Goal: Information Seeking & Learning: Learn about a topic

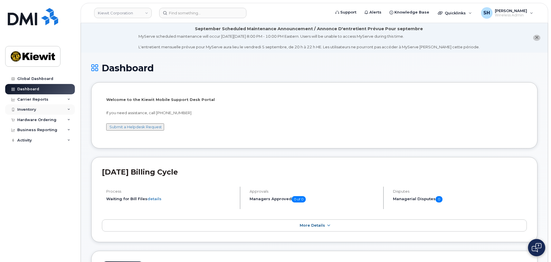
click at [67, 109] on div "Inventory" at bounding box center [40, 109] width 70 height 10
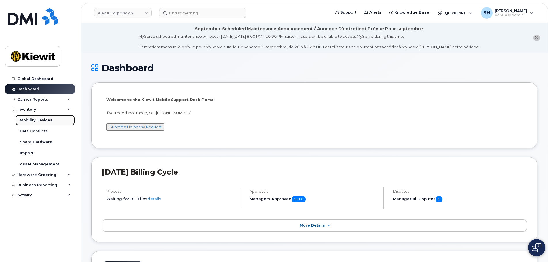
click at [38, 122] on div "Mobility Devices" at bounding box center [36, 120] width 33 height 5
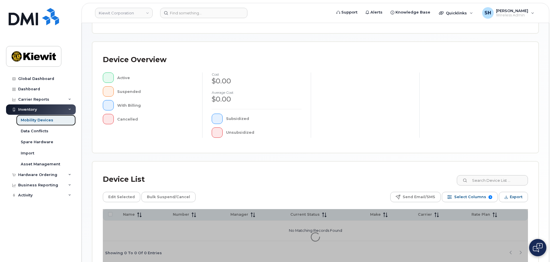
scroll to position [134, 0]
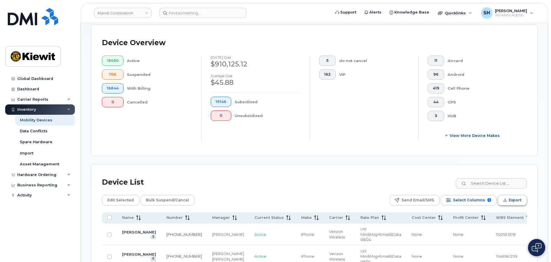
click at [510, 196] on span "Export" at bounding box center [515, 200] width 13 height 9
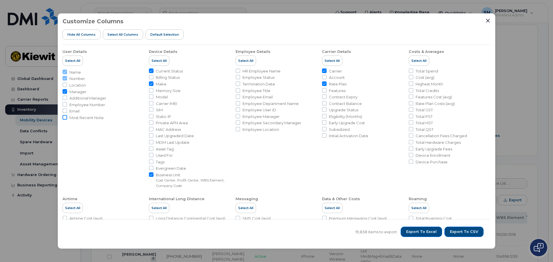
click at [64, 117] on input "Most Recent Note" at bounding box center [64, 117] width 5 height 5
checkbox input "true"
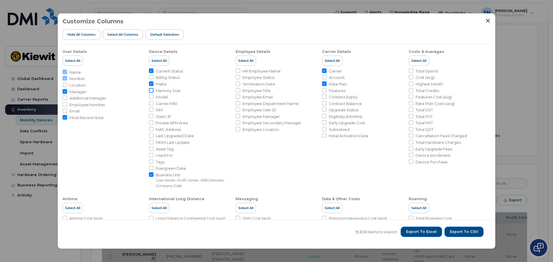
click at [152, 90] on input "Memory Size" at bounding box center [151, 90] width 5 height 5
checkbox input "true"
click at [152, 96] on input "Model" at bounding box center [151, 96] width 5 height 5
checkbox input "true"
click at [151, 134] on input "Last Upgraded Date" at bounding box center [151, 135] width 5 height 5
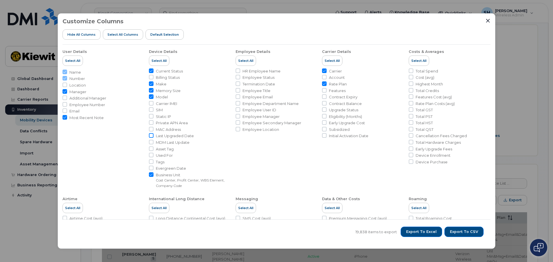
checkbox input "true"
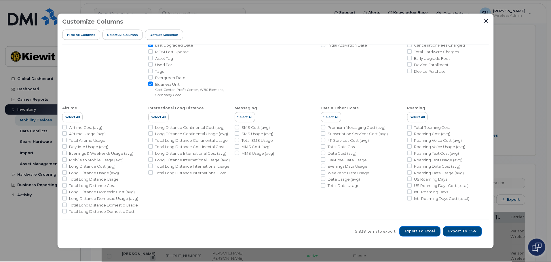
scroll to position [93, 0]
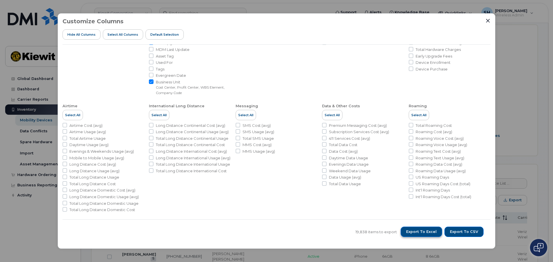
click at [421, 230] on span "Export to Excel" at bounding box center [421, 231] width 31 height 5
click at [485, 19] on div "Customize Columns Hide All Columns Select all Columns Default Selection" at bounding box center [276, 31] width 428 height 26
click at [486, 20] on icon "Close" at bounding box center [487, 20] width 5 height 5
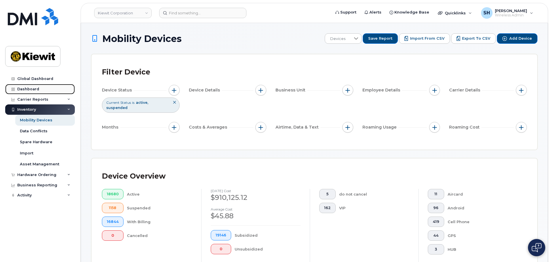
click at [22, 88] on div "Dashboard" at bounding box center [28, 89] width 22 height 5
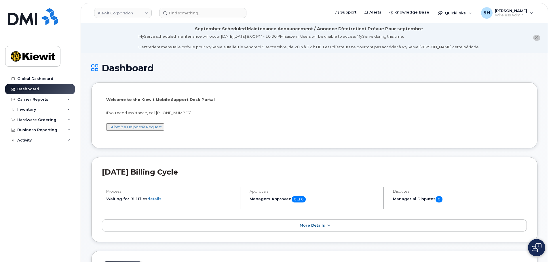
click at [313, 224] on span "More Details" at bounding box center [312, 225] width 25 height 4
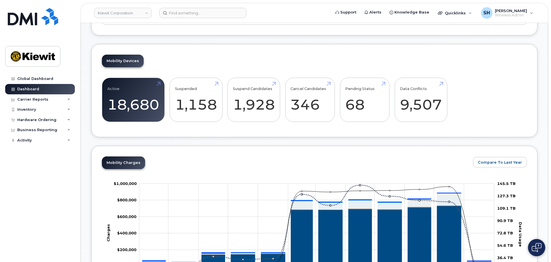
scroll to position [259, 0]
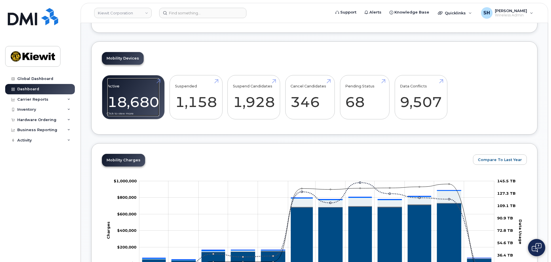
click at [132, 93] on link "Active 18,680" at bounding box center [133, 97] width 52 height 38
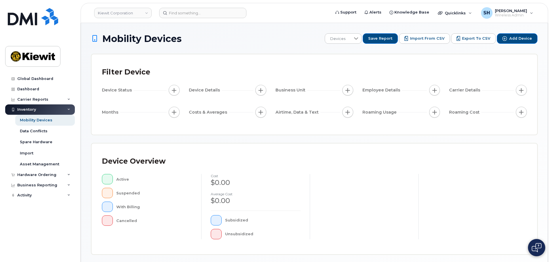
click at [378, 195] on div at bounding box center [364, 206] width 109 height 65
click at [346, 38] on span "Devices" at bounding box center [338, 39] width 26 height 10
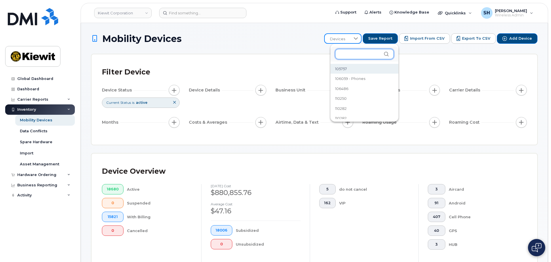
click at [349, 54] on input "text" at bounding box center [364, 54] width 59 height 10
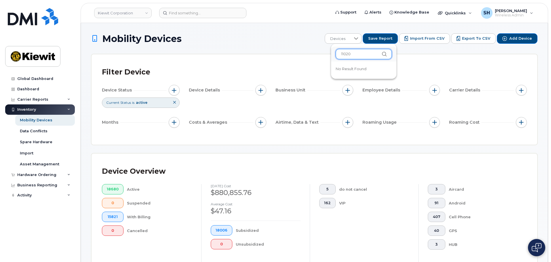
type input "110200"
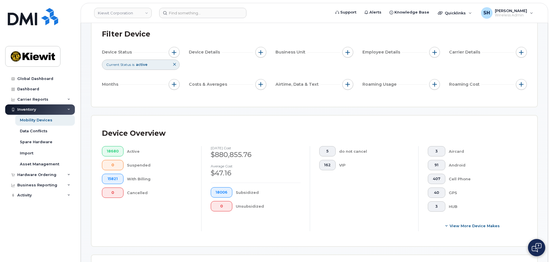
scroll to position [29, 0]
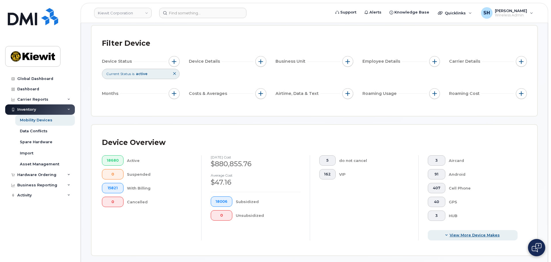
click at [456, 235] on span "View More Device Makes" at bounding box center [475, 235] width 50 height 5
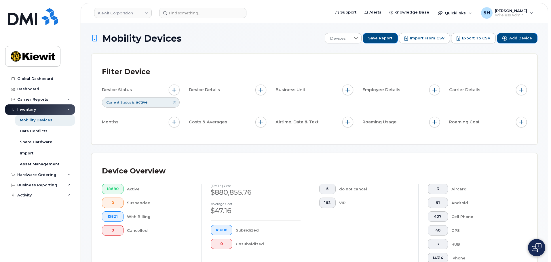
scroll to position [0, 0]
click at [32, 120] on div "Mobility Devices" at bounding box center [36, 120] width 33 height 5
click at [120, 103] on span "Current Status" at bounding box center [118, 102] width 25 height 5
click at [228, 104] on div "Device Status Current Status is active Device Details Business Unit Employee De…" at bounding box center [314, 107] width 425 height 45
click at [261, 88] on span "button" at bounding box center [260, 90] width 5 height 5
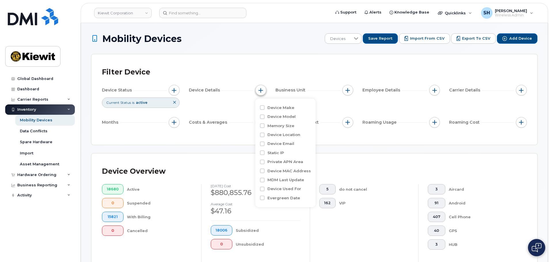
click at [262, 88] on span "button" at bounding box center [260, 90] width 5 height 5
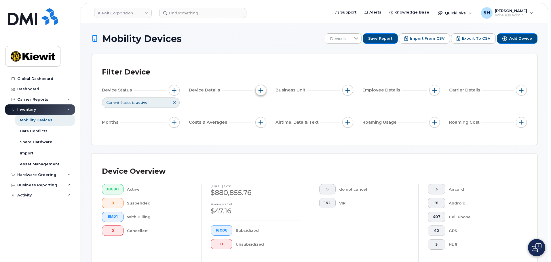
click at [260, 89] on span "button" at bounding box center [260, 90] width 5 height 5
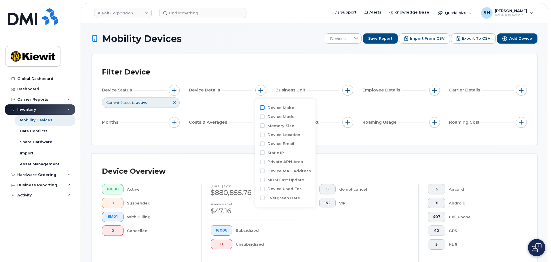
click at [263, 107] on input "Device Make" at bounding box center [262, 107] width 5 height 5
checkbox input "true"
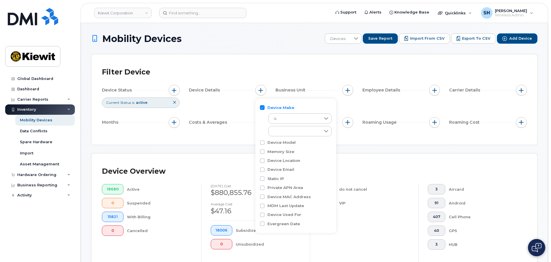
click at [298, 66] on div "Filter Device" at bounding box center [314, 72] width 425 height 15
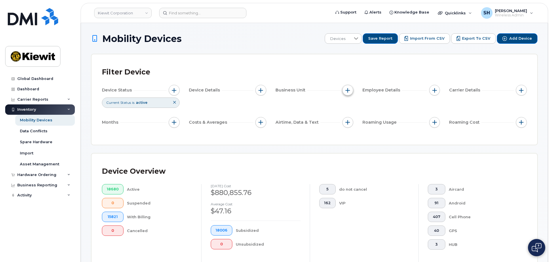
click at [346, 91] on span "button" at bounding box center [347, 90] width 5 height 5
click at [351, 116] on input "Cost Center" at bounding box center [349, 117] width 5 height 5
checkbox input "true"
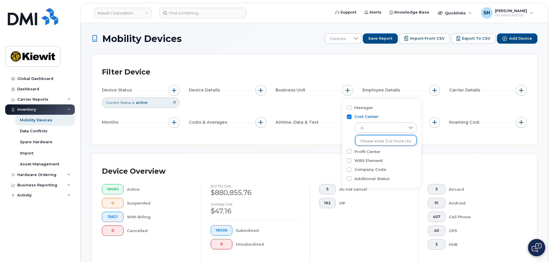
click at [370, 141] on input "text" at bounding box center [386, 141] width 50 height 5
type input "110200"
click at [390, 152] on li "1242 - 110200 - Kiewit Engineering Group Inc." at bounding box center [410, 153] width 111 height 11
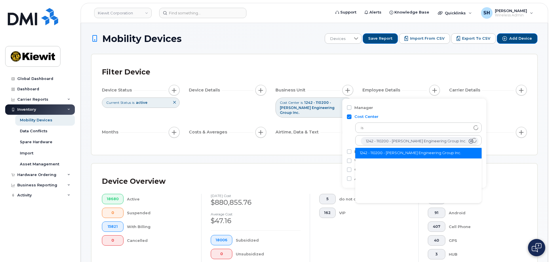
scroll to position [12, 0]
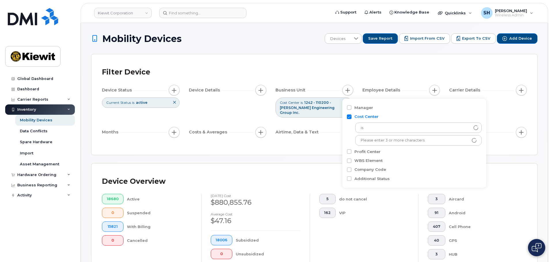
click at [368, 60] on div "Filter Device Device Status Current Status is active Device Details Business Un…" at bounding box center [315, 104] width 446 height 100
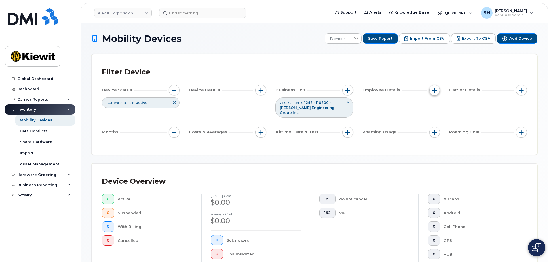
click at [435, 91] on span "button" at bounding box center [434, 90] width 5 height 5
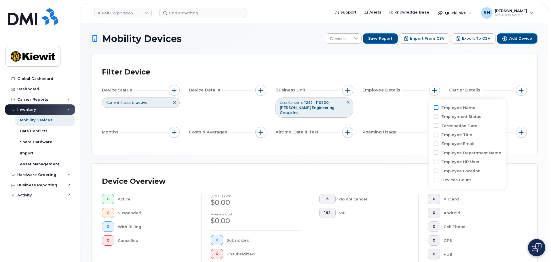
click at [436, 107] on input "Employee Name" at bounding box center [436, 107] width 5 height 5
checkbox input "true"
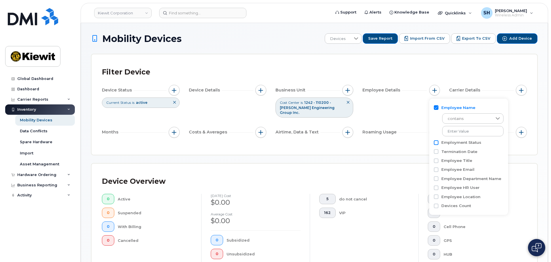
click at [436, 143] on input "Employment Status" at bounding box center [436, 142] width 5 height 5
checkbox input "true"
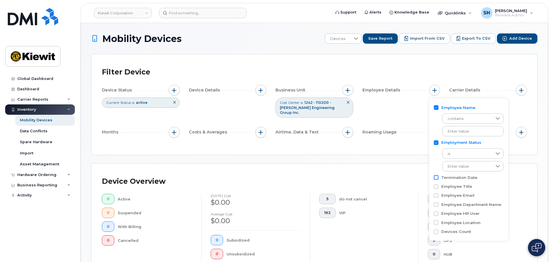
click at [435, 177] on input "Termination Date" at bounding box center [436, 177] width 5 height 5
checkbox input "true"
click at [418, 64] on div "Filter Device Device Status Current Status is active Device Details Business Un…" at bounding box center [315, 104] width 446 height 100
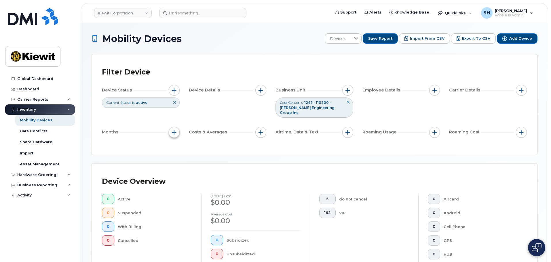
click at [174, 130] on span "button" at bounding box center [174, 132] width 5 height 5
click at [264, 127] on button "button" at bounding box center [260, 132] width 11 height 11
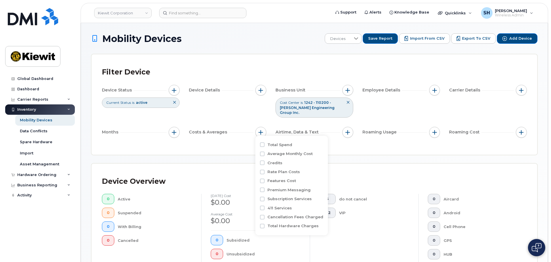
click at [340, 136] on div "Filter Device Device Status Current Status is active Device Details Business Un…" at bounding box center [314, 105] width 425 height 80
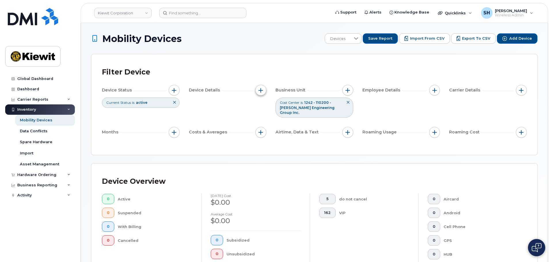
click at [260, 90] on span "button" at bounding box center [260, 90] width 5 height 5
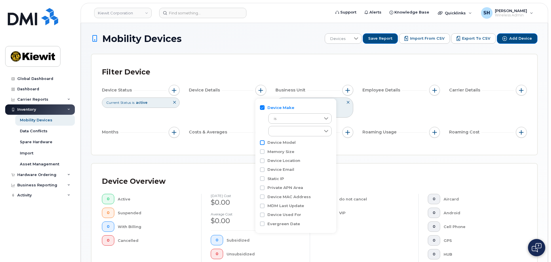
click at [261, 143] on input "Device Model" at bounding box center [262, 142] width 5 height 5
checkbox input "true"
click at [264, 177] on input "Memory Size" at bounding box center [262, 177] width 5 height 5
checkbox input "true"
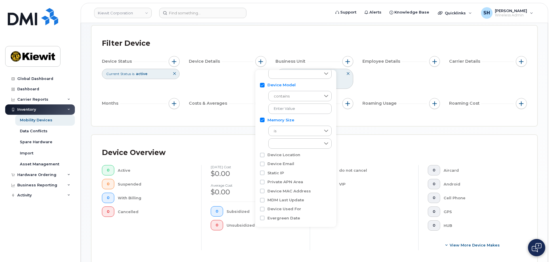
scroll to position [58, 0]
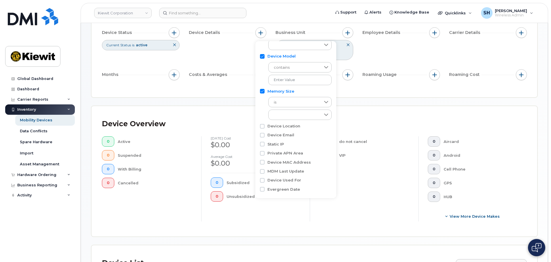
click at [376, 45] on div "Device Status Current Status is active Device Details Business Unit Cost Center…" at bounding box center [314, 54] width 425 height 55
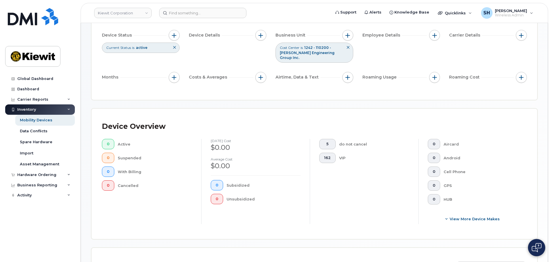
scroll to position [0, 0]
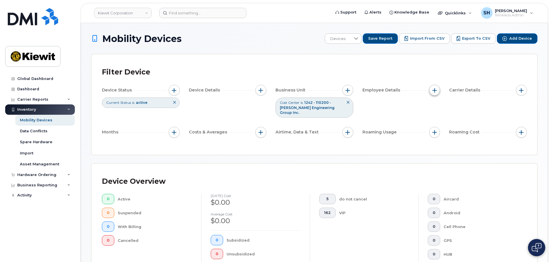
click at [434, 88] on span "button" at bounding box center [434, 90] width 5 height 5
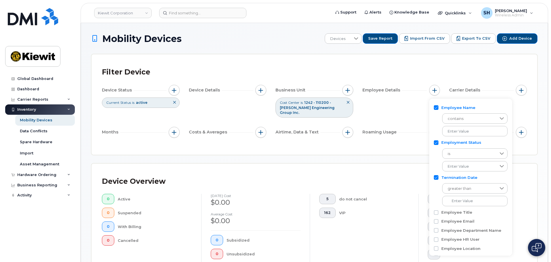
click at [436, 178] on input "Termination Date" at bounding box center [436, 177] width 5 height 5
checkbox input "false"
click at [436, 140] on div "Employment Status" at bounding box center [469, 142] width 70 height 5
click at [437, 108] on input "Employee Name" at bounding box center [436, 107] width 5 height 5
checkbox input "false"
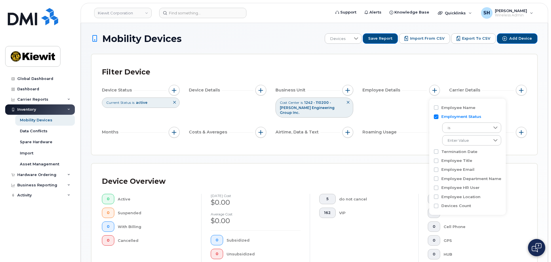
click at [436, 118] on input "Employment Status" at bounding box center [436, 117] width 5 height 5
checkbox input "false"
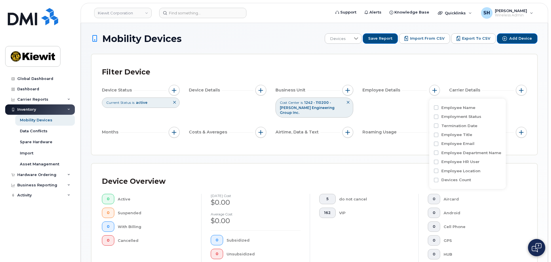
click at [395, 115] on div "Device Status Current Status is active Device Details Business Unit Cost Center…" at bounding box center [314, 112] width 425 height 55
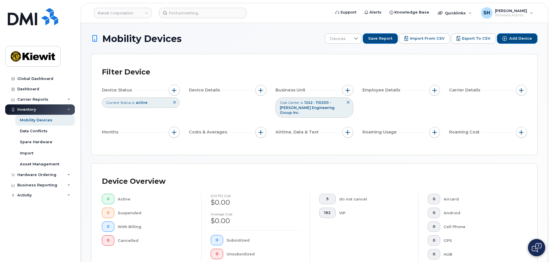
click at [303, 104] on span "is" at bounding box center [301, 102] width 2 height 5
click at [174, 102] on icon at bounding box center [174, 102] width 3 height 3
click at [46, 119] on div "Mobility Devices" at bounding box center [36, 120] width 33 height 5
click at [43, 164] on div "Asset Management" at bounding box center [39, 164] width 39 height 5
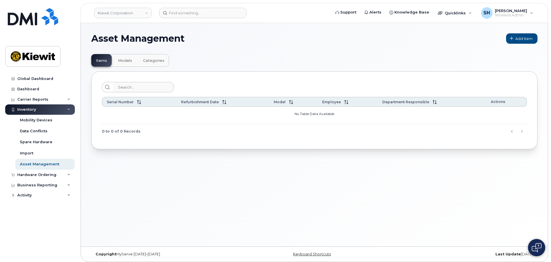
click at [28, 111] on div "Inventory" at bounding box center [26, 109] width 19 height 5
click at [16, 109] on div at bounding box center [13, 109] width 6 height 5
click at [56, 118] on link "Mobility Devices" at bounding box center [45, 120] width 60 height 11
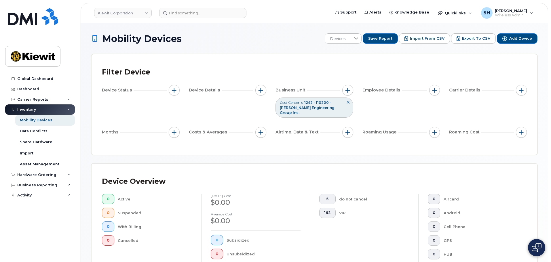
click at [348, 104] on icon at bounding box center [347, 102] width 3 height 3
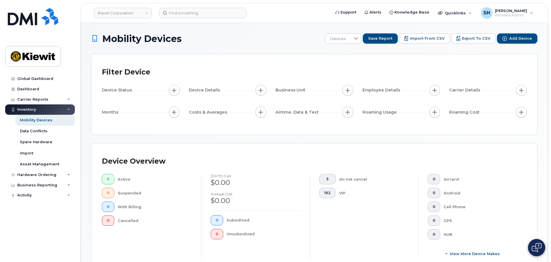
click at [224, 62] on div "Filter Device Device Status Device Details Business Unit Employee Details Carri…" at bounding box center [315, 94] width 446 height 80
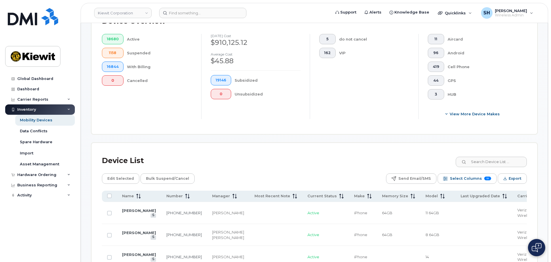
scroll to position [165, 0]
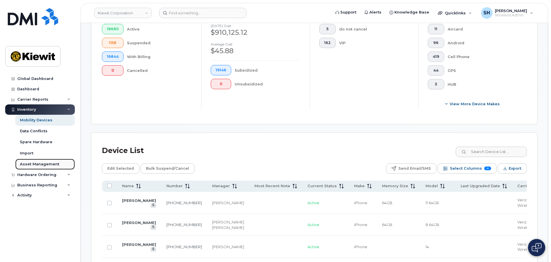
click at [37, 162] on div "Asset Management" at bounding box center [39, 164] width 39 height 5
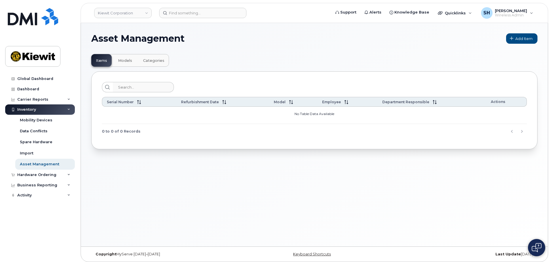
click at [125, 56] on button "Models" at bounding box center [124, 60] width 23 height 13
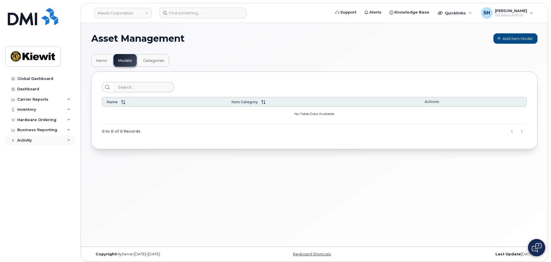
click at [24, 137] on div "Activity" at bounding box center [40, 140] width 70 height 10
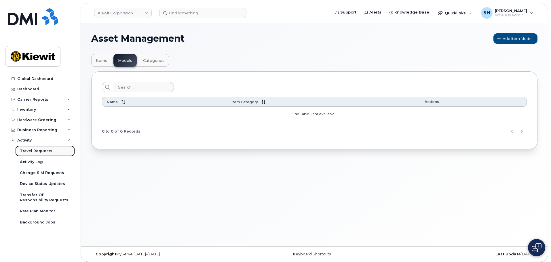
click at [40, 150] on div "Travel Requests" at bounding box center [36, 151] width 33 height 5
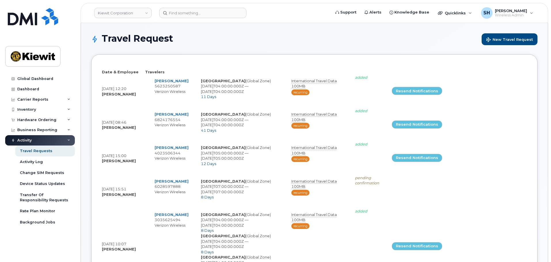
select select
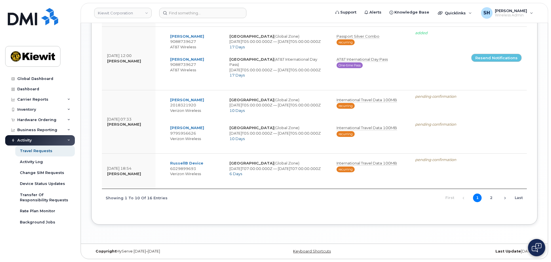
scroll to position [518, 0]
click at [491, 197] on link "2" at bounding box center [491, 198] width 9 height 9
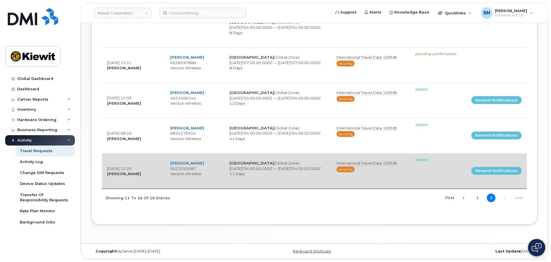
scroll to position [227, 0]
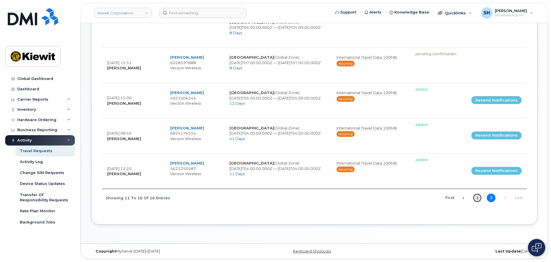
click at [475, 198] on link "1" at bounding box center [477, 198] width 9 height 9
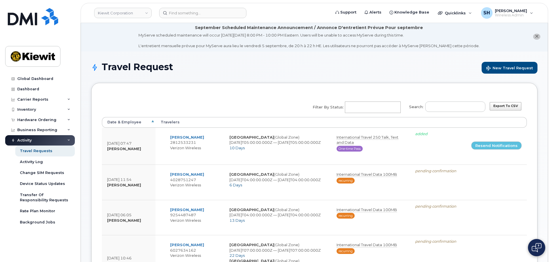
scroll to position [0, 0]
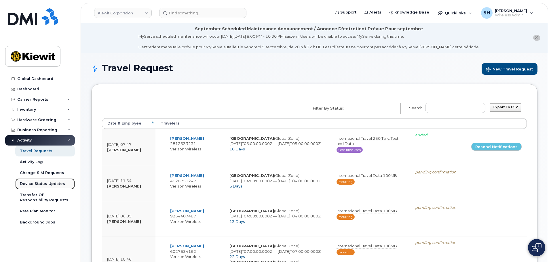
click at [37, 183] on div "Device Status Updates" at bounding box center [42, 183] width 45 height 5
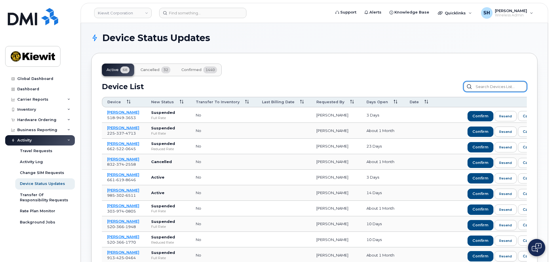
click at [490, 86] on input "text" at bounding box center [494, 86] width 63 height 10
type input "[PERSON_NAME]"
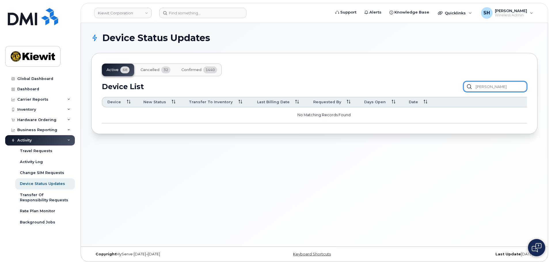
drag, startPoint x: 518, startPoint y: 87, endPoint x: 430, endPoint y: 87, distance: 88.1
click at [430, 87] on div "Device List Sharon Henry" at bounding box center [314, 86] width 425 height 10
click at [306, 61] on div "Active 68 Cancelled 32 Confirmed 1440 Device List Confirm Request Resend Notifi…" at bounding box center [314, 93] width 446 height 81
click at [307, 74] on div "Active 68 Cancelled 32 Confirmed 1440 Device List Confirm Request Resend Notifi…" at bounding box center [314, 93] width 446 height 81
click at [491, 87] on input "text" at bounding box center [494, 86] width 63 height 10
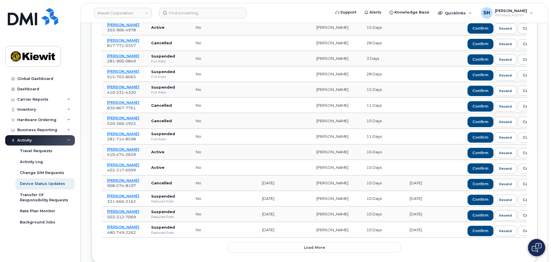
scroll to position [312, 0]
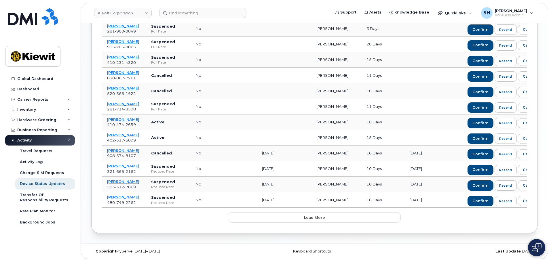
click at [69, 139] on icon at bounding box center [68, 140] width 3 height 3
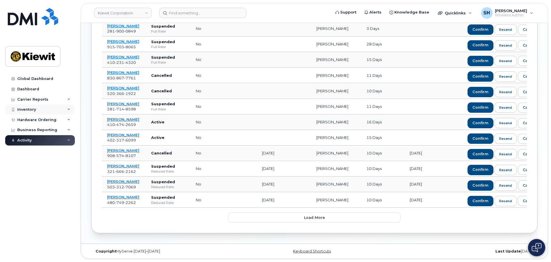
click at [25, 109] on div "Inventory" at bounding box center [26, 109] width 19 height 5
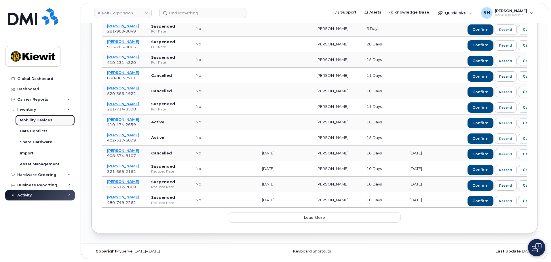
click at [37, 118] on div "Mobility Devices" at bounding box center [36, 120] width 33 height 5
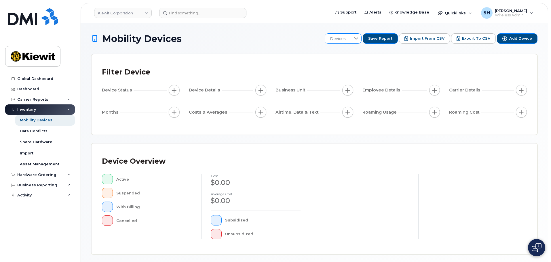
click at [358, 38] on icon at bounding box center [356, 38] width 5 height 5
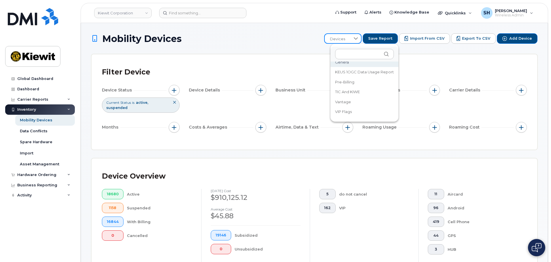
scroll to position [29, 0]
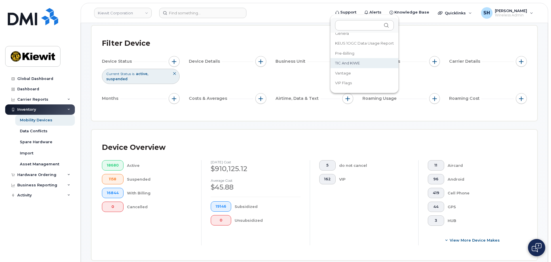
click at [267, 31] on div "Filter Device Device Status Current Status is active suspended Device Details B…" at bounding box center [315, 73] width 446 height 95
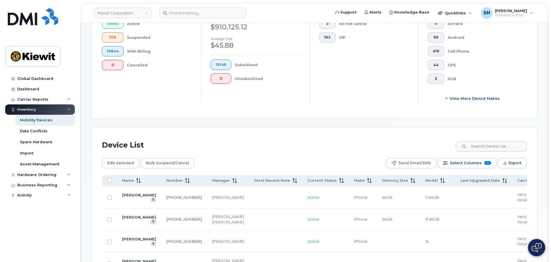
scroll to position [173, 0]
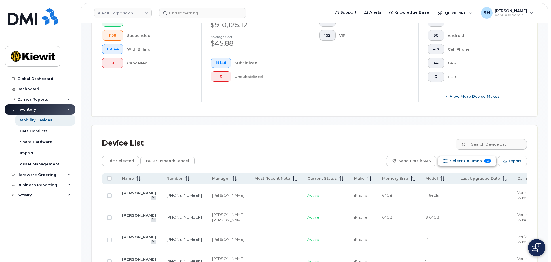
click at [469, 157] on span "Select Columns" at bounding box center [466, 161] width 32 height 9
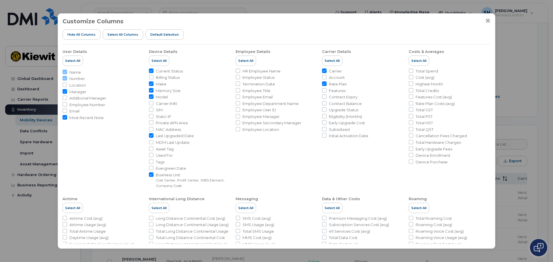
click at [487, 19] on icon "Close" at bounding box center [487, 20] width 5 height 5
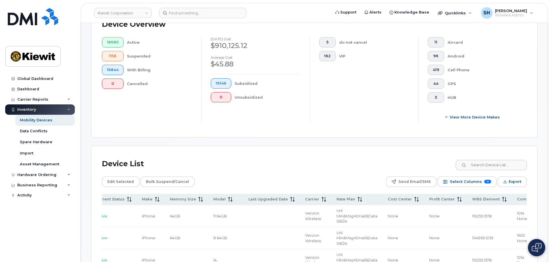
scroll to position [230, 0]
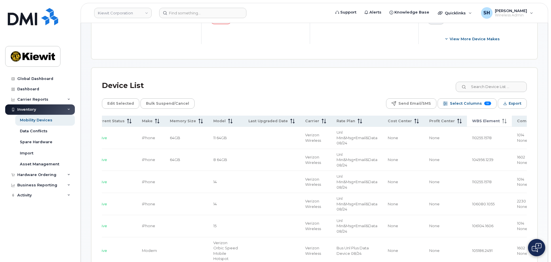
click at [502, 119] on icon at bounding box center [504, 121] width 5 height 5
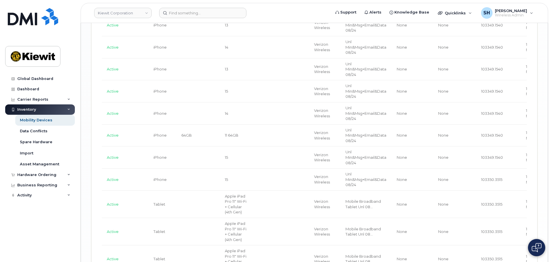
scroll to position [1291, 0]
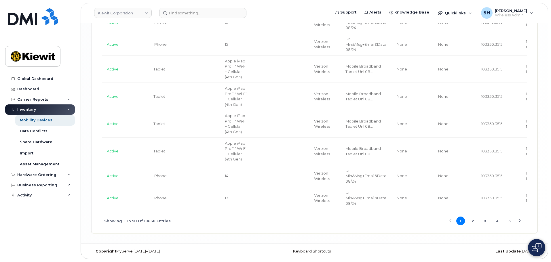
click at [520, 221] on div "Next Page" at bounding box center [520, 221] width 4 height 4
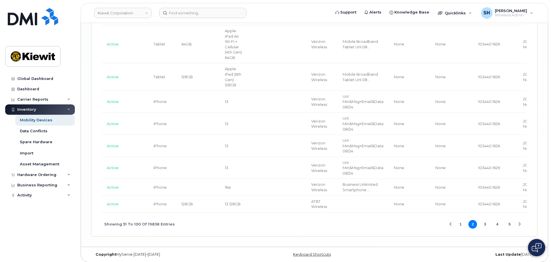
scroll to position [0, 196]
click at [509, 221] on button "5" at bounding box center [509, 224] width 9 height 9
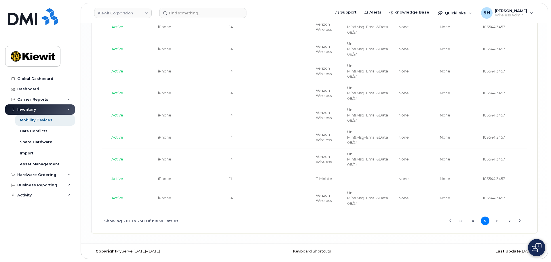
scroll to position [1243, 0]
click at [509, 220] on button "7" at bounding box center [509, 221] width 9 height 9
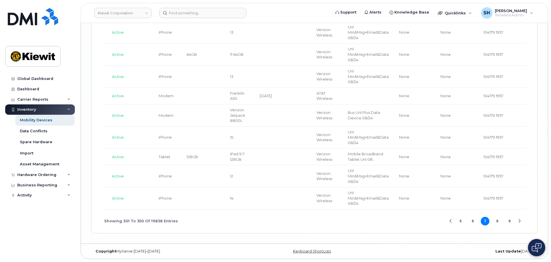
scroll to position [1532, 0]
click at [509, 222] on button "9" at bounding box center [509, 221] width 9 height 9
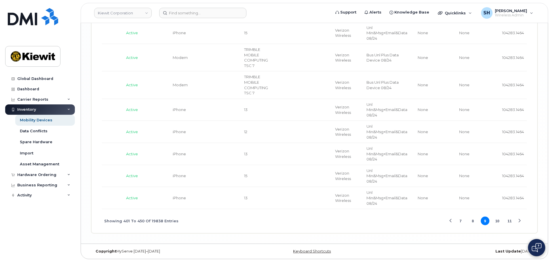
scroll to position [1264, 0]
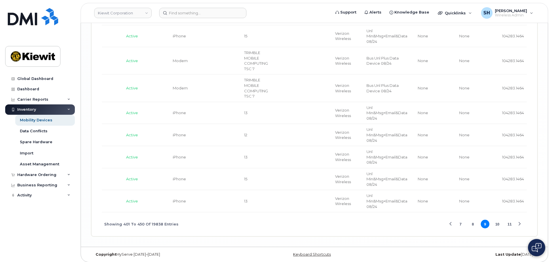
click at [509, 220] on button "11" at bounding box center [509, 224] width 9 height 9
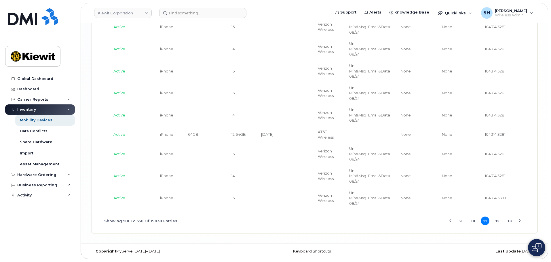
scroll to position [1232, 0]
click at [509, 220] on button "13" at bounding box center [509, 221] width 9 height 9
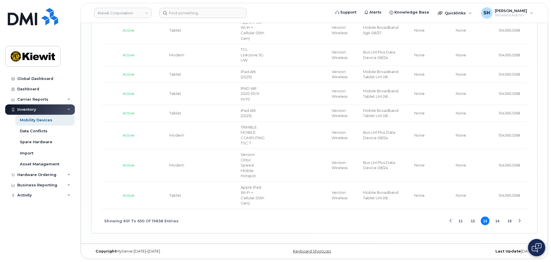
scroll to position [1291, 0]
click at [509, 218] on button "15" at bounding box center [509, 221] width 9 height 9
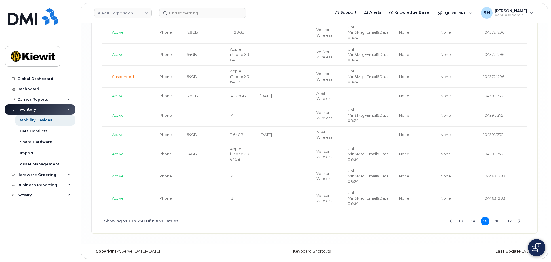
scroll to position [1563, 0]
click at [520, 220] on div "Next Page" at bounding box center [520, 222] width 4 height 4
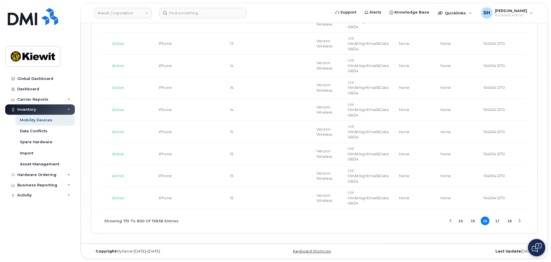
scroll to position [1441, 0]
click at [520, 219] on button "Next Page" at bounding box center [519, 221] width 9 height 9
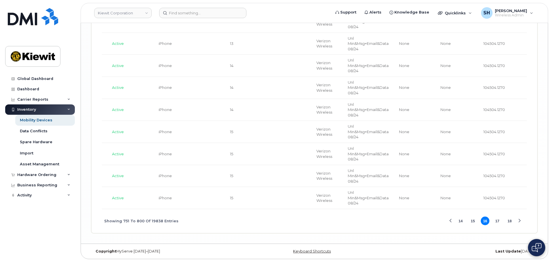
click at [520, 219] on button "Next Page" at bounding box center [519, 221] width 9 height 9
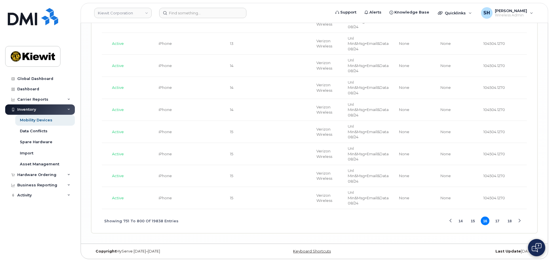
scroll to position [1259, 0]
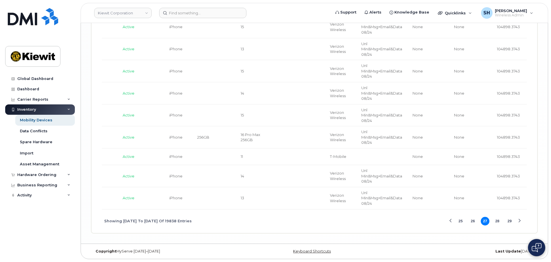
click at [511, 220] on button "29" at bounding box center [509, 221] width 9 height 9
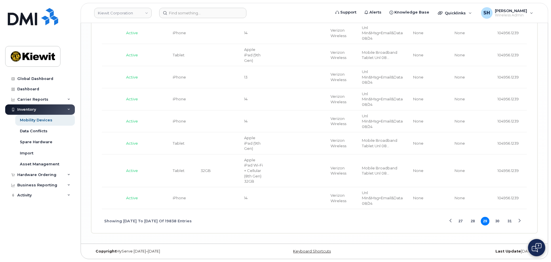
scroll to position [1318, 0]
click at [520, 221] on div "Next Page" at bounding box center [520, 221] width 4 height 4
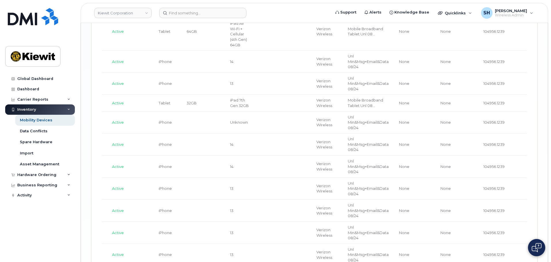
click at [523, 51] on td "1602 None" at bounding box center [547, 32] width 48 height 38
click at [30, 78] on div "Global Dashboard" at bounding box center [35, 79] width 36 height 5
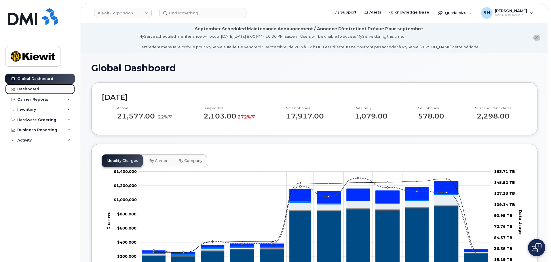
click at [22, 89] on div "Dashboard" at bounding box center [28, 89] width 22 height 5
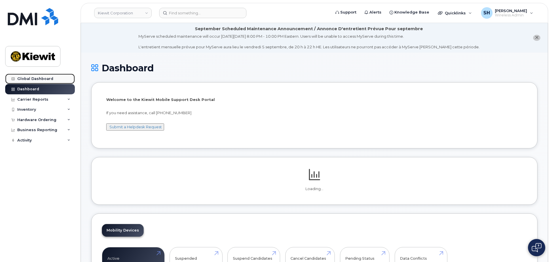
click at [38, 80] on div "Global Dashboard" at bounding box center [35, 79] width 36 height 5
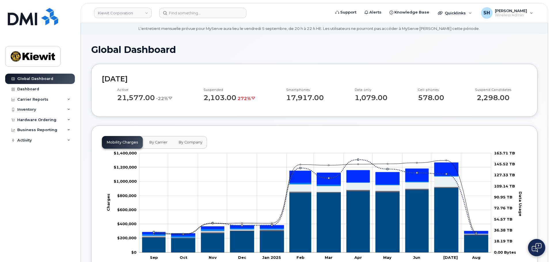
scroll to position [86, 0]
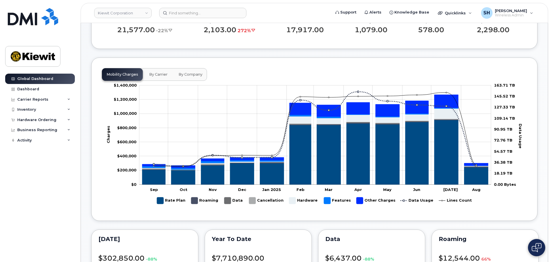
click at [191, 74] on span "By Company" at bounding box center [190, 74] width 24 height 5
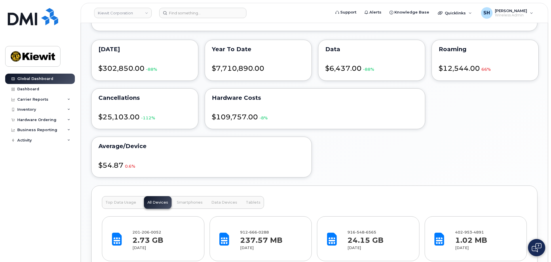
scroll to position [288, 0]
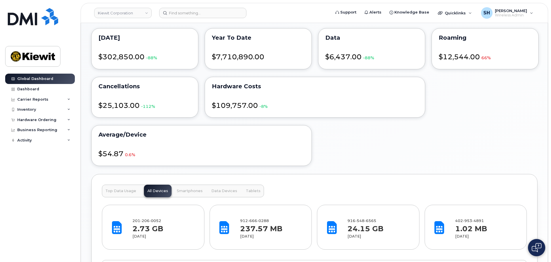
click at [188, 191] on span "Smartphones" at bounding box center [190, 191] width 26 height 5
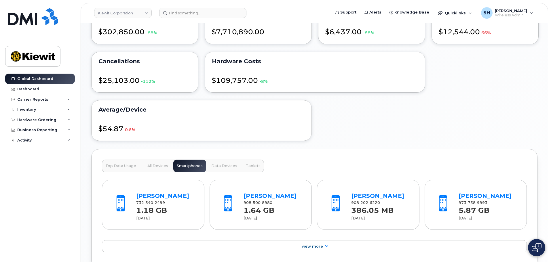
scroll to position [305, 0]
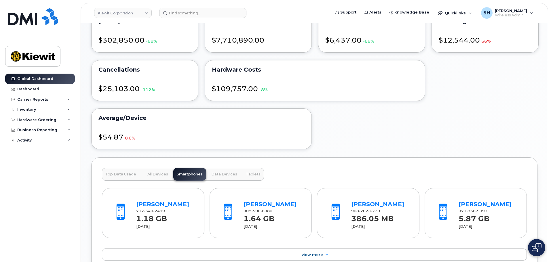
click at [154, 174] on span "All Devices" at bounding box center [157, 174] width 21 height 5
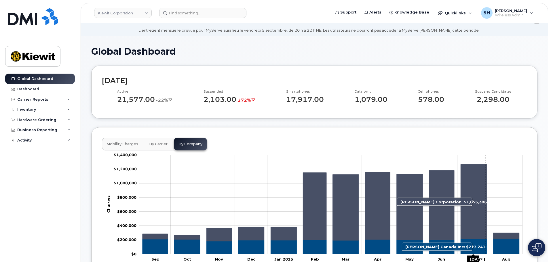
scroll to position [0, 0]
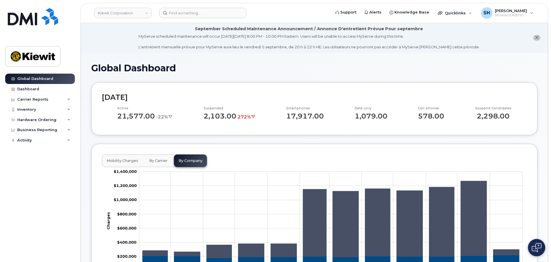
click at [252, 71] on h1 "Global Dashboard" at bounding box center [314, 68] width 446 height 10
click at [69, 98] on icon at bounding box center [68, 99] width 3 height 3
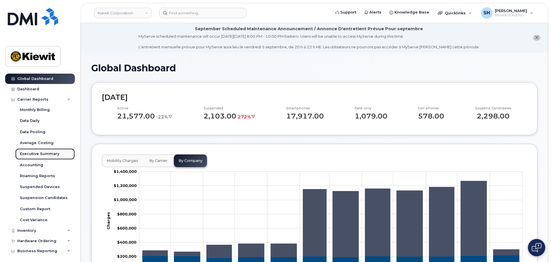
click at [41, 152] on div "Executive Summary" at bounding box center [39, 153] width 39 height 5
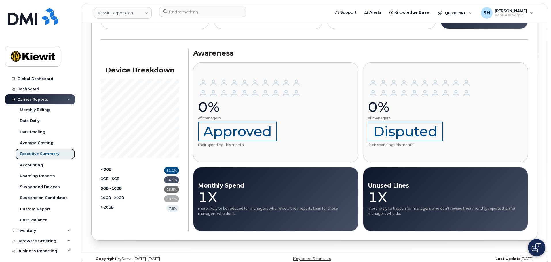
scroll to position [683, 0]
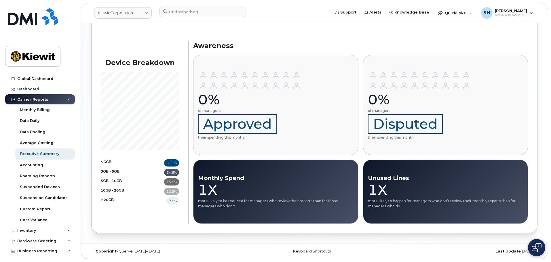
click at [67, 98] on icon at bounding box center [68, 99] width 3 height 3
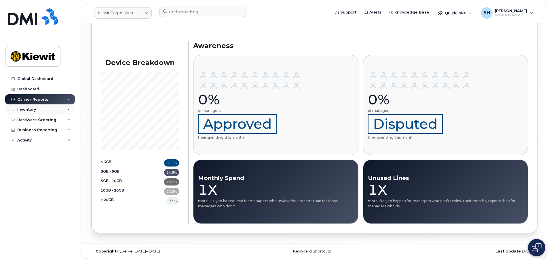
click at [38, 107] on div "Inventory" at bounding box center [40, 109] width 70 height 10
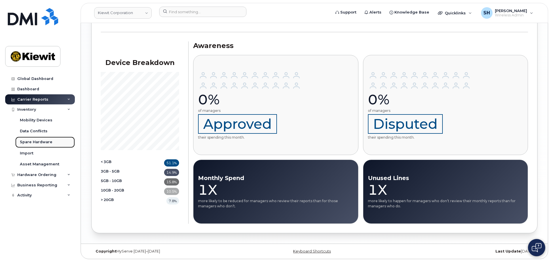
click at [43, 139] on link "Spare Hardware" at bounding box center [45, 142] width 60 height 11
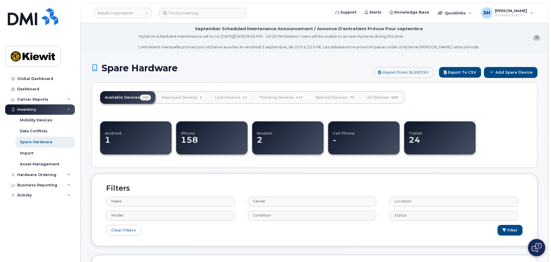
select select
click at [49, 163] on div "Asset Management" at bounding box center [39, 164] width 39 height 5
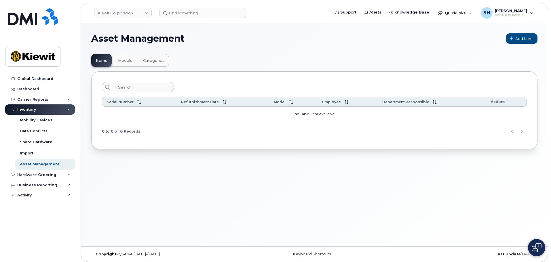
click at [126, 58] on span "Models" at bounding box center [125, 60] width 14 height 5
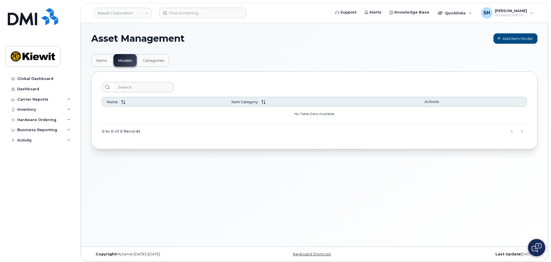
click at [144, 58] on span "Categories" at bounding box center [153, 60] width 21 height 5
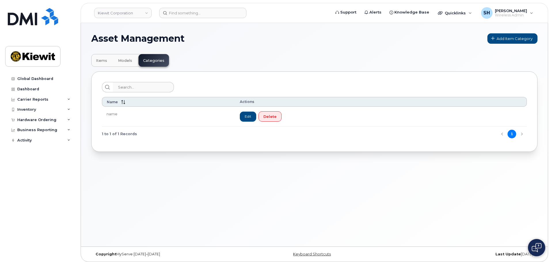
click at [266, 42] on h1 "Asset Management" at bounding box center [287, 38] width 393 height 9
